Goal: Find specific page/section

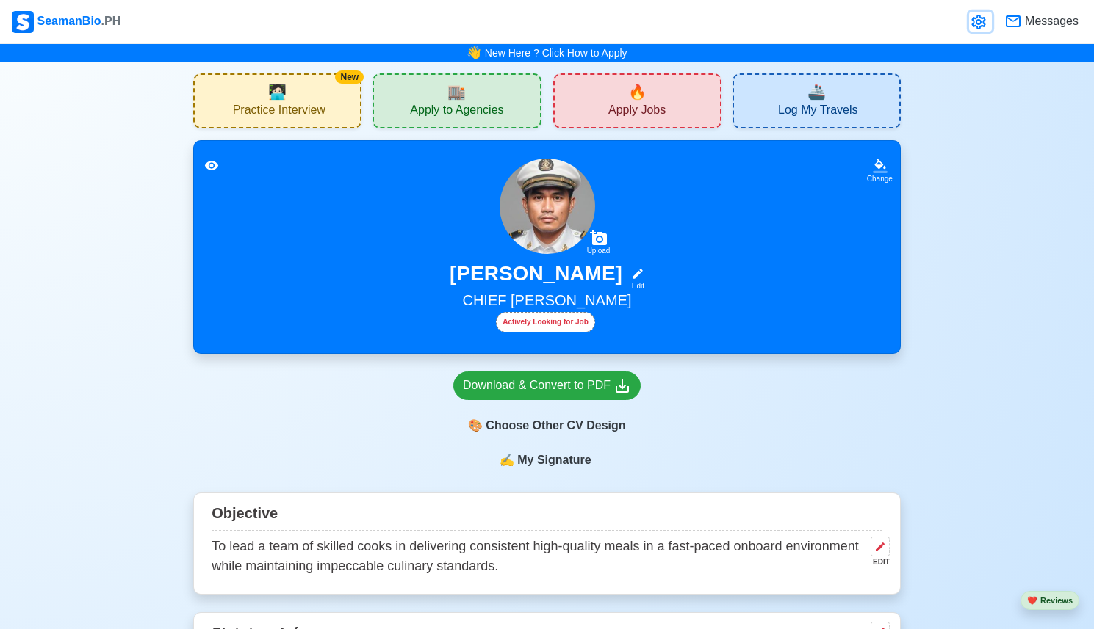
click at [980, 26] on icon at bounding box center [978, 22] width 14 height 15
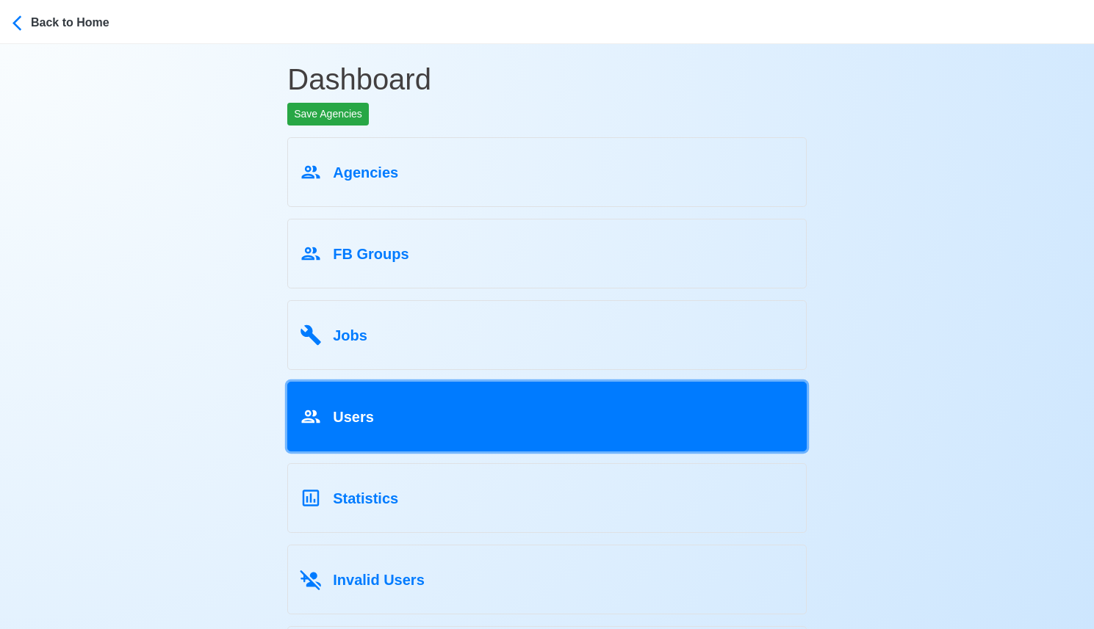
click at [441, 400] on link "Users" at bounding box center [546, 417] width 519 height 70
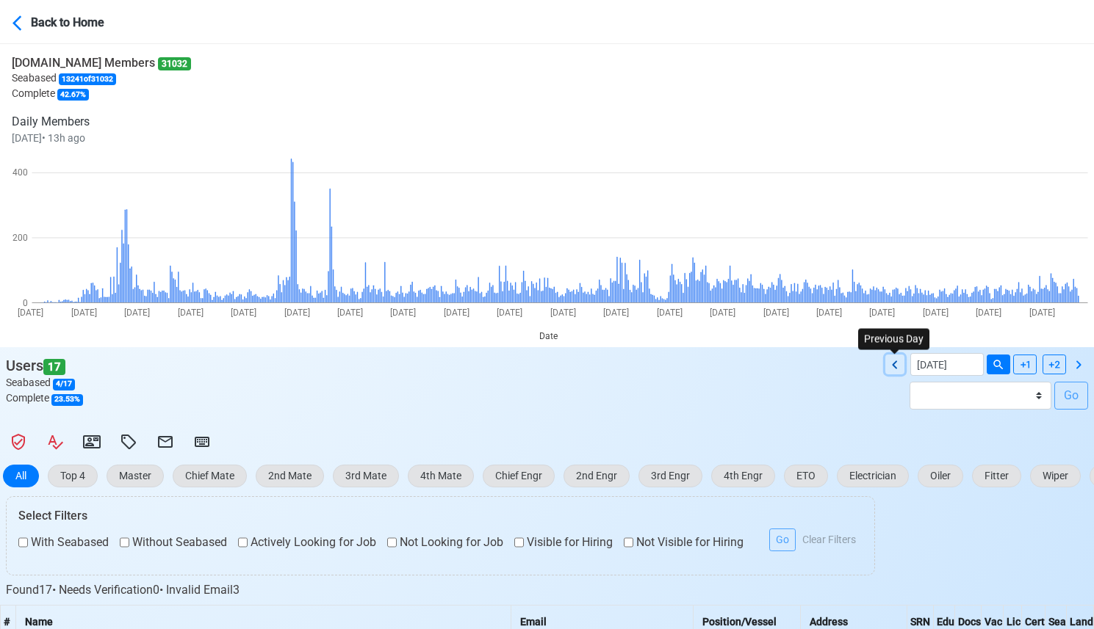
click at [896, 367] on icon at bounding box center [895, 365] width 18 height 18
type input "[DATE]"
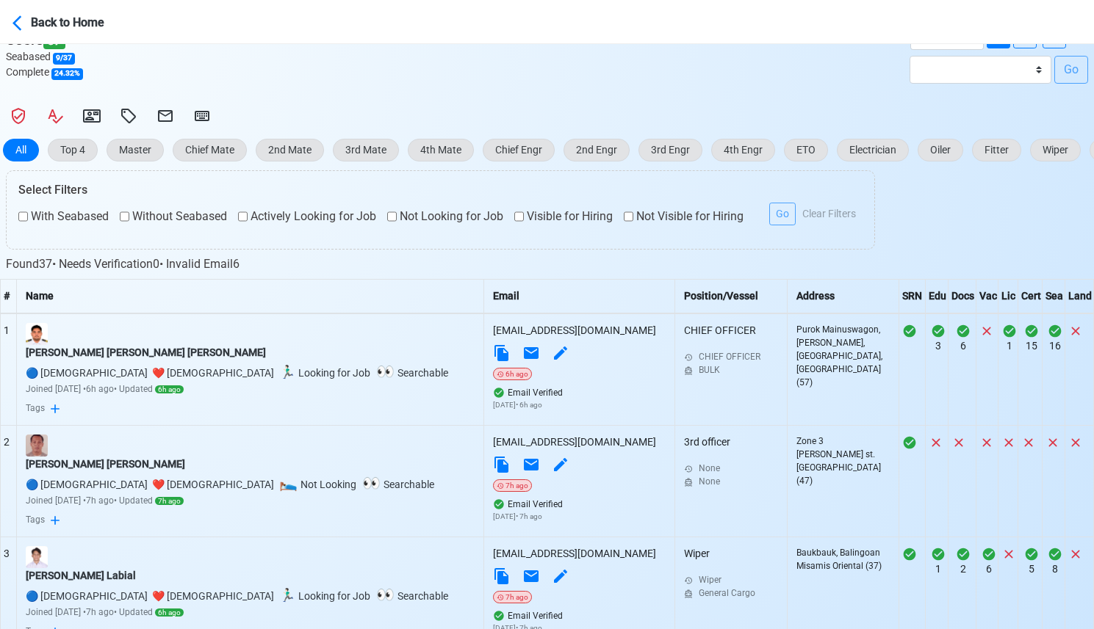
scroll to position [331, 0]
